Goal: Task Accomplishment & Management: Use online tool/utility

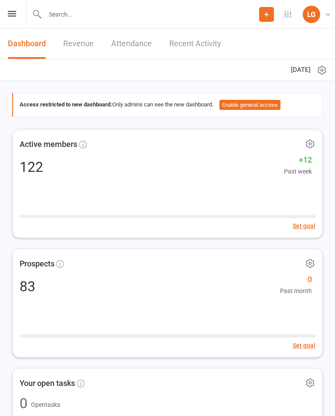
click at [14, 14] on icon at bounding box center [12, 14] width 8 height 6
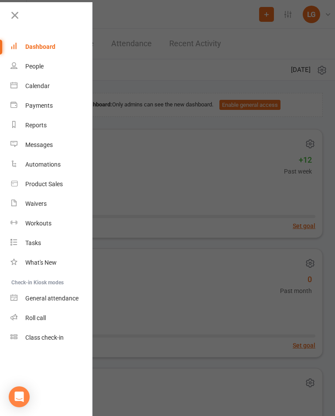
click at [38, 96] on link "Calendar" at bounding box center [51, 86] width 83 height 20
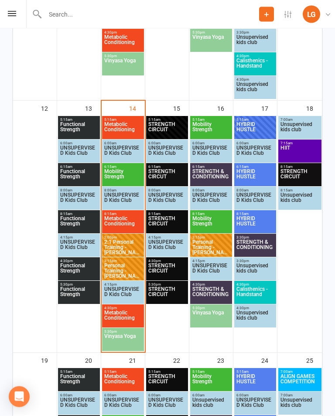
scroll to position [620, 0]
click at [127, 224] on span "Metabolic Conditioning" at bounding box center [123, 224] width 38 height 16
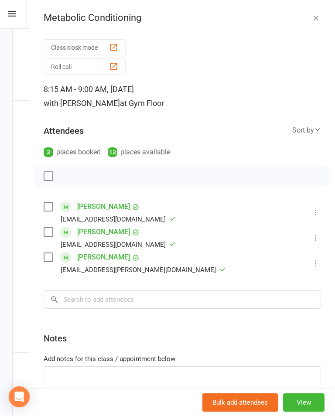
click at [316, 15] on icon "button" at bounding box center [316, 18] width 9 height 9
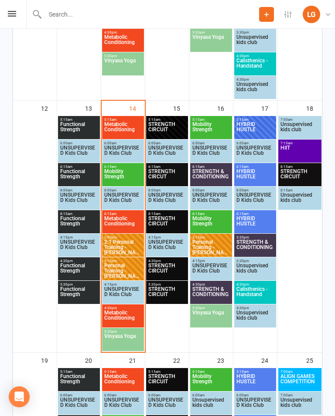
click at [114, 310] on span "4:30pm - 5:15pm" at bounding box center [123, 308] width 38 height 4
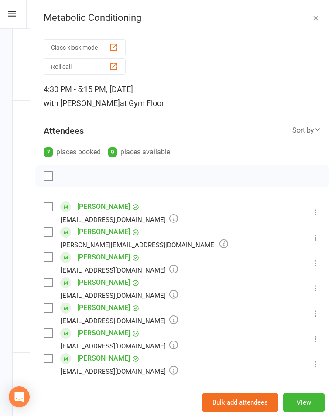
click at [311, 16] on button "button" at bounding box center [316, 18] width 10 height 10
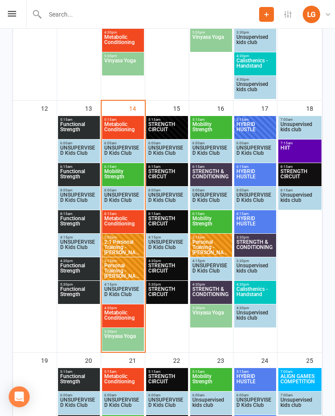
click at [125, 327] on div "4:30pm - 5:15pm Metabolic Conditioning" at bounding box center [123, 316] width 42 height 23
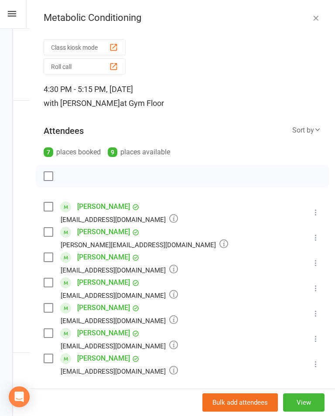
click at [312, 23] on button "button" at bounding box center [316, 18] width 10 height 10
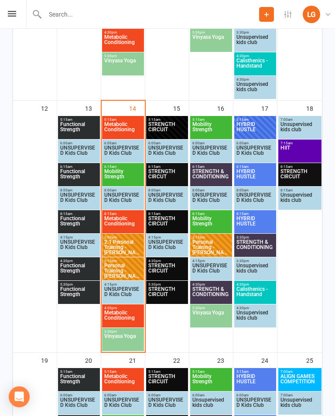
click at [126, 126] on span "Metabolic Conditioning" at bounding box center [123, 130] width 38 height 16
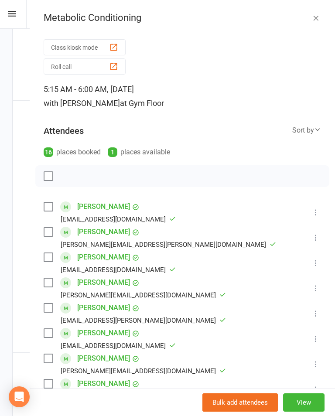
click at [317, 17] on icon "button" at bounding box center [316, 18] width 9 height 9
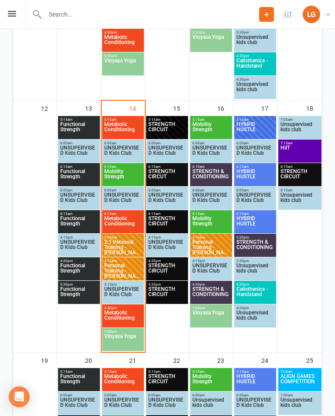
click at [131, 179] on span "Mobility Strength" at bounding box center [123, 177] width 38 height 16
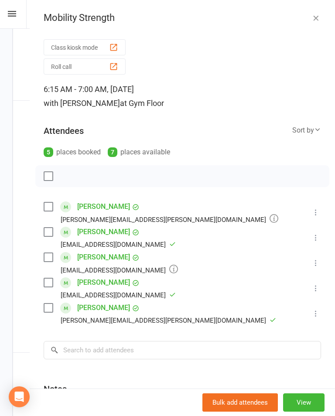
click at [317, 210] on icon at bounding box center [316, 212] width 9 height 9
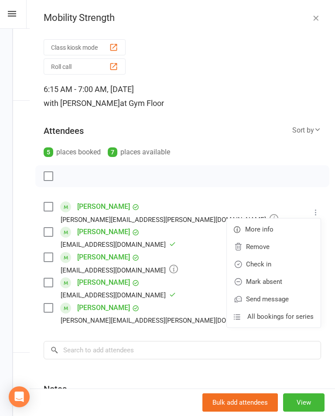
click at [280, 262] on link "Check in" at bounding box center [274, 264] width 94 height 17
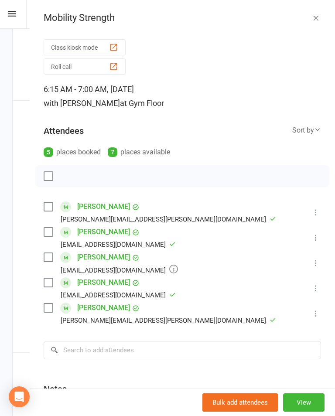
click at [314, 22] on button "button" at bounding box center [316, 18] width 10 height 10
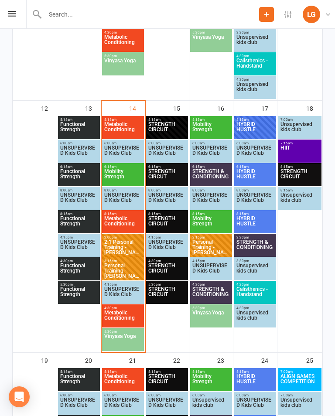
click at [128, 175] on span "Mobility Strength" at bounding box center [123, 177] width 38 height 16
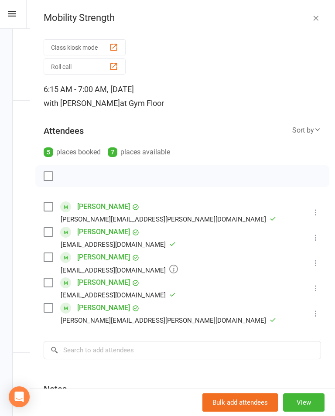
click at [312, 23] on button "button" at bounding box center [316, 18] width 10 height 10
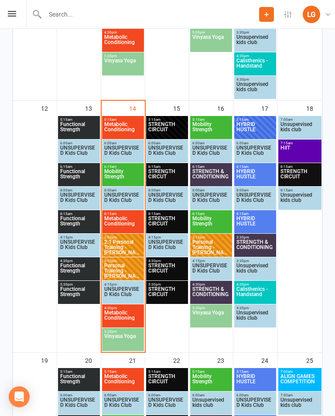
click at [128, 178] on span "Mobility Strength" at bounding box center [123, 177] width 38 height 16
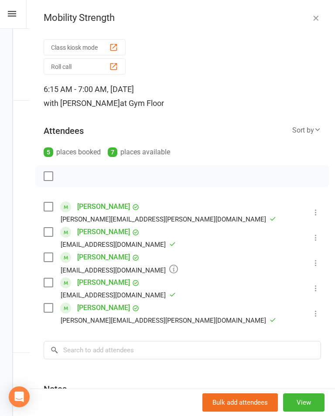
click at [314, 261] on icon at bounding box center [316, 263] width 9 height 9
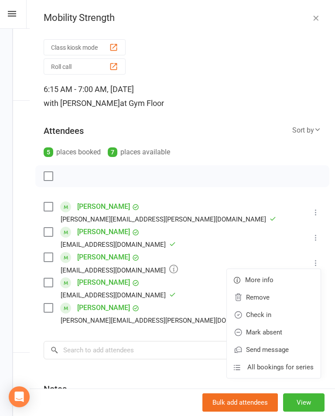
click at [271, 314] on link "Check in" at bounding box center [274, 314] width 94 height 17
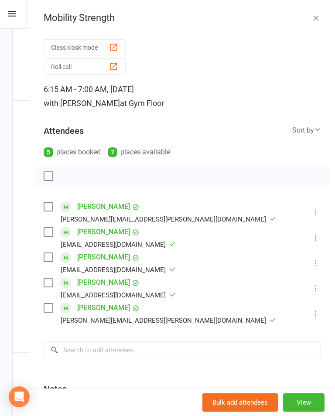
click at [314, 19] on icon "button" at bounding box center [316, 18] width 9 height 9
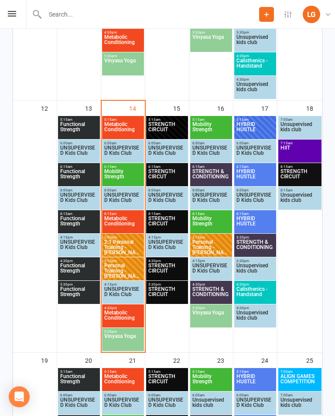
click at [128, 339] on span "Vinyasa Yoga" at bounding box center [123, 342] width 38 height 16
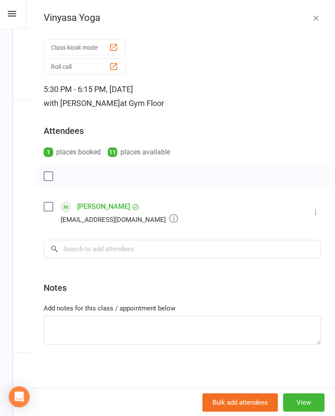
click at [317, 22] on button "button" at bounding box center [316, 18] width 10 height 10
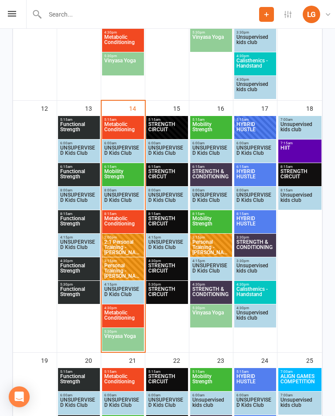
click at [204, 324] on span "Vinyasa Yoga" at bounding box center [211, 318] width 38 height 16
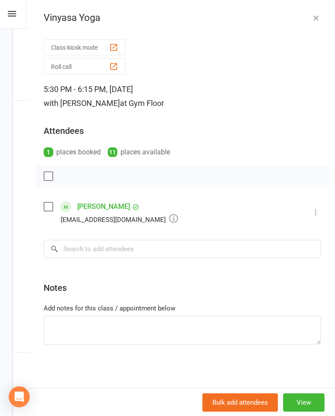
click at [313, 18] on icon "button" at bounding box center [316, 18] width 9 height 9
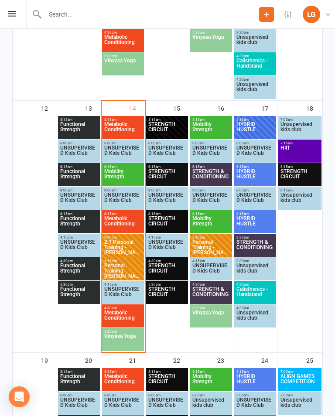
click at [172, 293] on span "STRENGTH CIRCUIT" at bounding box center [167, 295] width 38 height 16
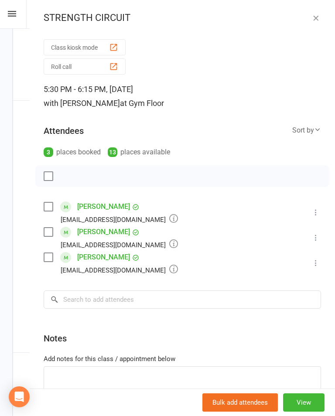
click at [333, 17] on div "STRENGTH CIRCUIT" at bounding box center [183, 17] width 306 height 11
click at [313, 18] on icon "button" at bounding box center [316, 18] width 9 height 9
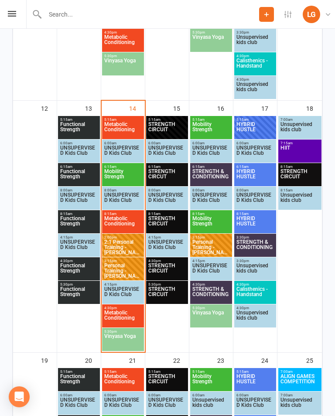
click at [162, 271] on span "STRENGTH CIRCUIT" at bounding box center [167, 271] width 38 height 16
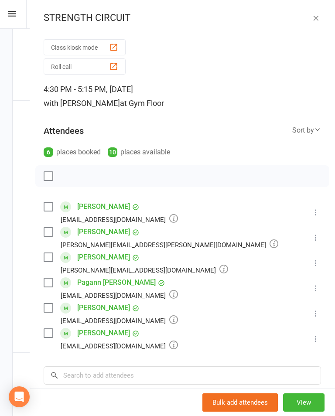
click at [314, 21] on icon "button" at bounding box center [316, 18] width 9 height 9
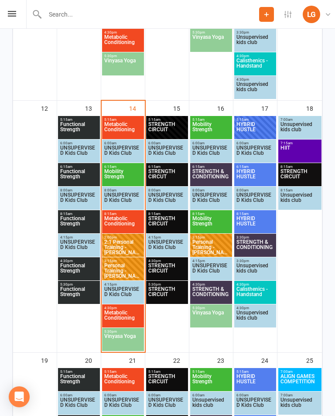
click at [161, 120] on span "5:15am - 6:00am" at bounding box center [167, 120] width 38 height 4
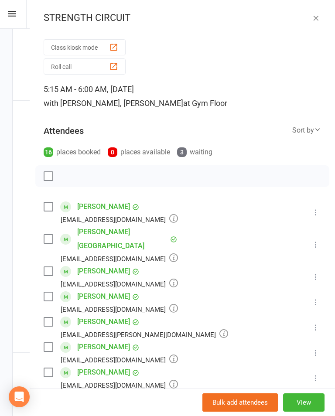
scroll to position [0, 0]
click at [309, 17] on div "STRENGTH CIRCUIT" at bounding box center [183, 17] width 306 height 11
click at [320, 17] on icon "button" at bounding box center [316, 18] width 9 height 9
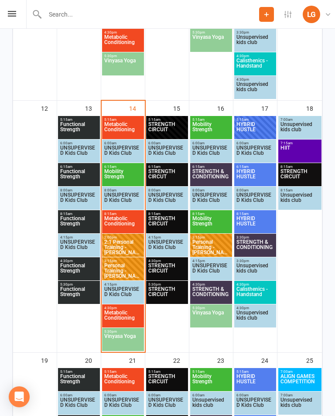
click at [171, 175] on span "STRENGTH CIRCUT" at bounding box center [167, 177] width 38 height 16
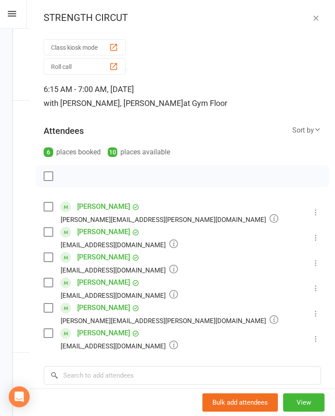
click at [317, 17] on icon "button" at bounding box center [316, 18] width 9 height 9
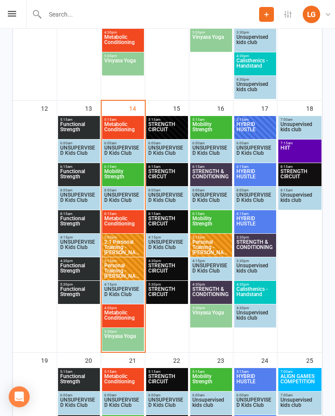
click at [166, 124] on span "STRENGTH CIRCUIT" at bounding box center [167, 130] width 38 height 16
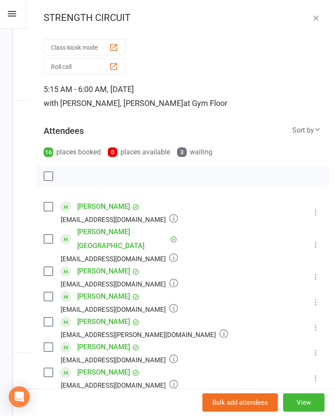
click at [309, 20] on div "STRENGTH CIRCUIT" at bounding box center [183, 17] width 306 height 11
click at [315, 17] on icon "button" at bounding box center [316, 18] width 9 height 9
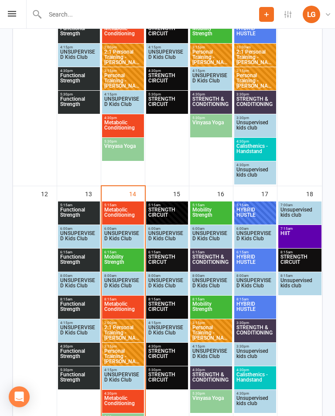
scroll to position [539, 0]
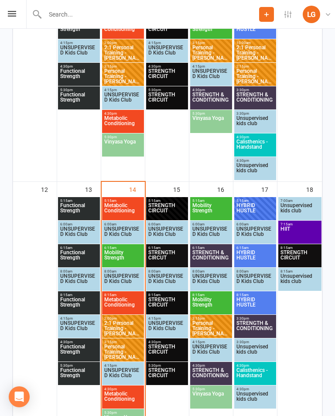
click at [175, 296] on span "8:15am - 9:00am" at bounding box center [167, 295] width 38 height 4
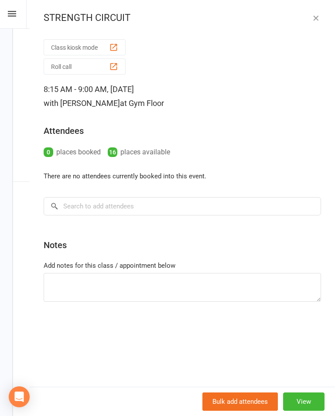
click at [316, 19] on icon "button" at bounding box center [316, 18] width 9 height 9
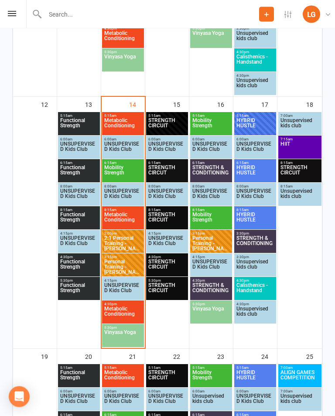
scroll to position [642, 0]
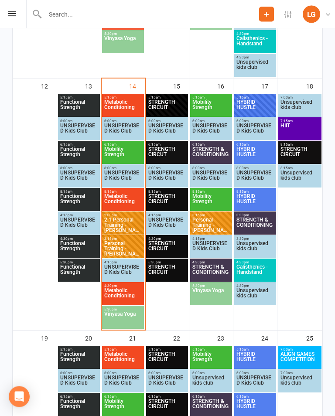
click at [213, 157] on span "STRENGTH & CONDITIONING" at bounding box center [211, 155] width 38 height 16
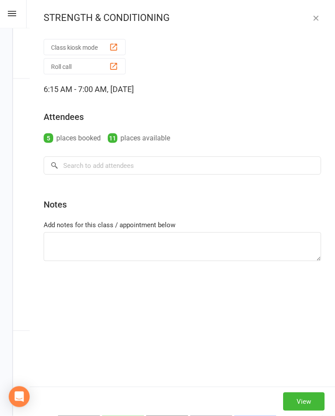
scroll to position [642, 0]
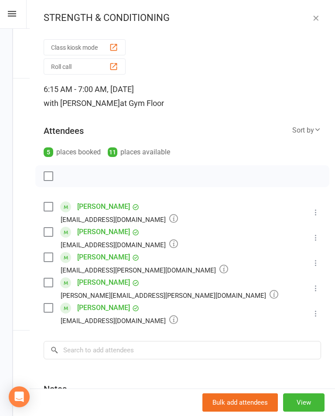
click at [313, 13] on button "button" at bounding box center [316, 18] width 10 height 10
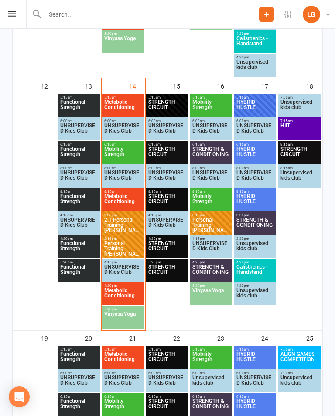
click at [217, 111] on span "Mobility Strength" at bounding box center [211, 108] width 38 height 16
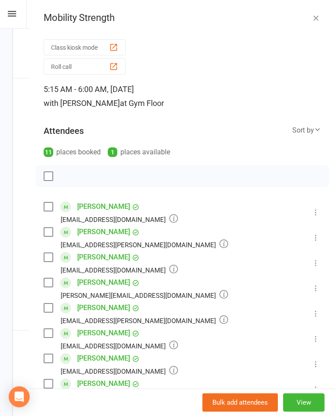
click at [312, 20] on icon "button" at bounding box center [316, 18] width 9 height 9
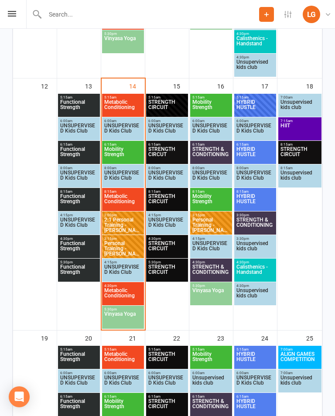
click at [309, 151] on span "STRENGTH CIRCUIT" at bounding box center [300, 155] width 40 height 16
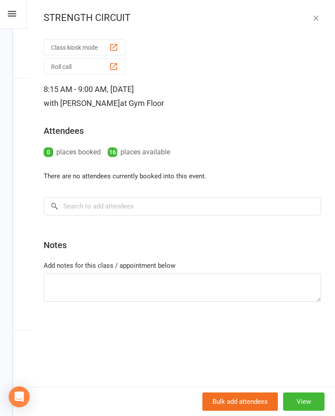
click at [318, 21] on icon "button" at bounding box center [316, 18] width 9 height 9
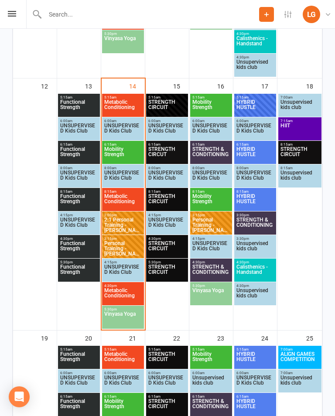
click at [306, 131] on span "HIIT" at bounding box center [300, 131] width 40 height 16
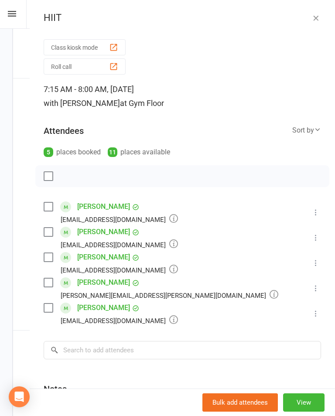
click at [317, 19] on icon "button" at bounding box center [316, 18] width 9 height 9
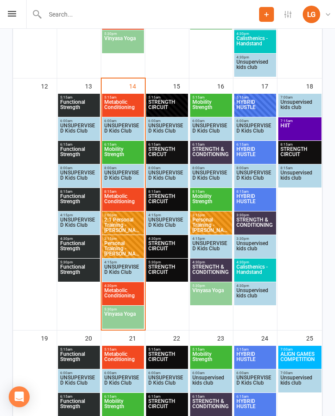
click at [251, 107] on span "HYBRID HUSTLE" at bounding box center [255, 108] width 38 height 16
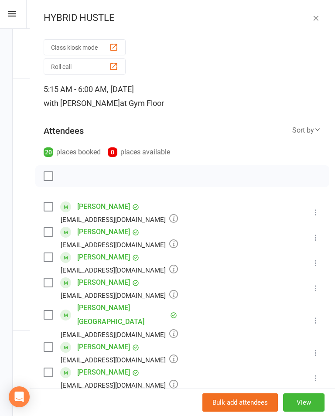
click at [325, 14] on div "HYBRID HUSTLE" at bounding box center [183, 17] width 306 height 11
click at [311, 18] on button "button" at bounding box center [316, 18] width 10 height 10
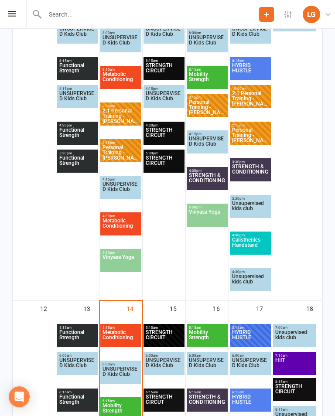
scroll to position [624, 0]
